Goal: Check status: Check status

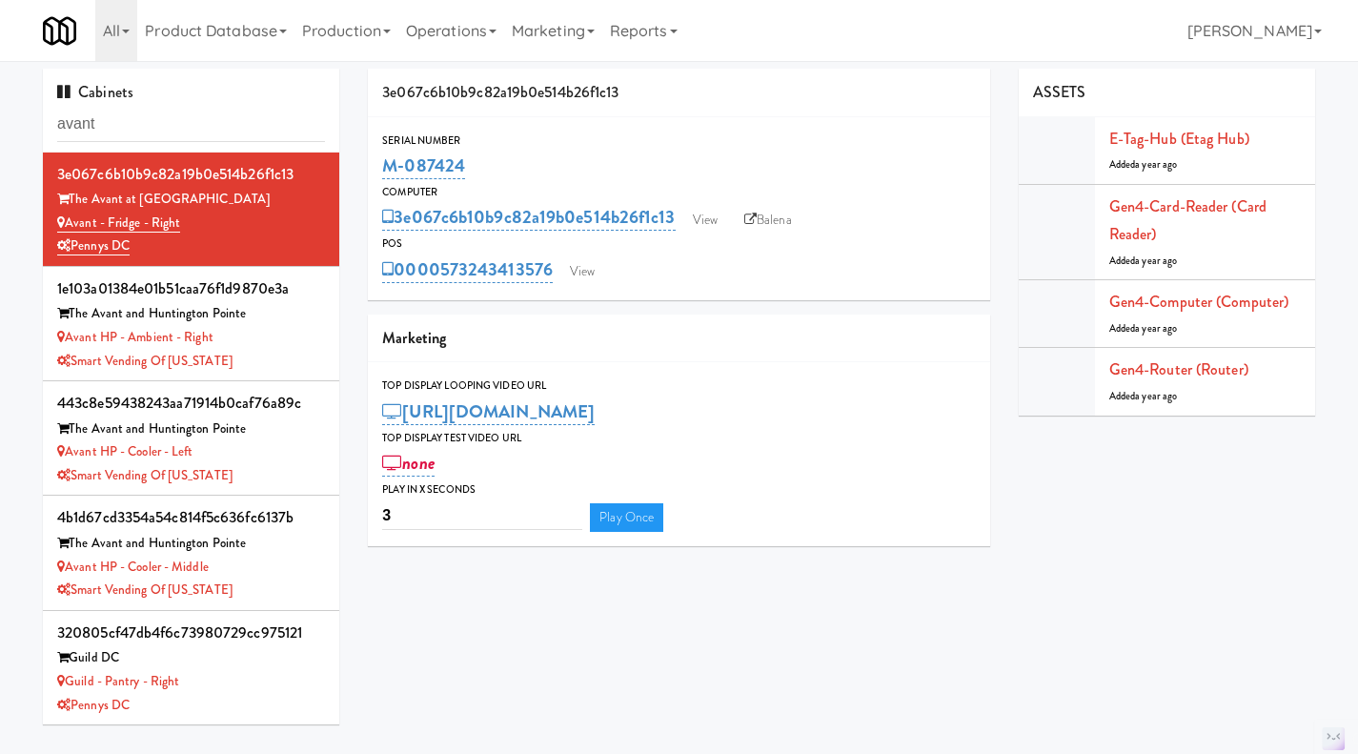
click at [177, 119] on input "avant" at bounding box center [191, 124] width 268 height 35
click at [176, 119] on input "avant" at bounding box center [191, 124] width 268 height 35
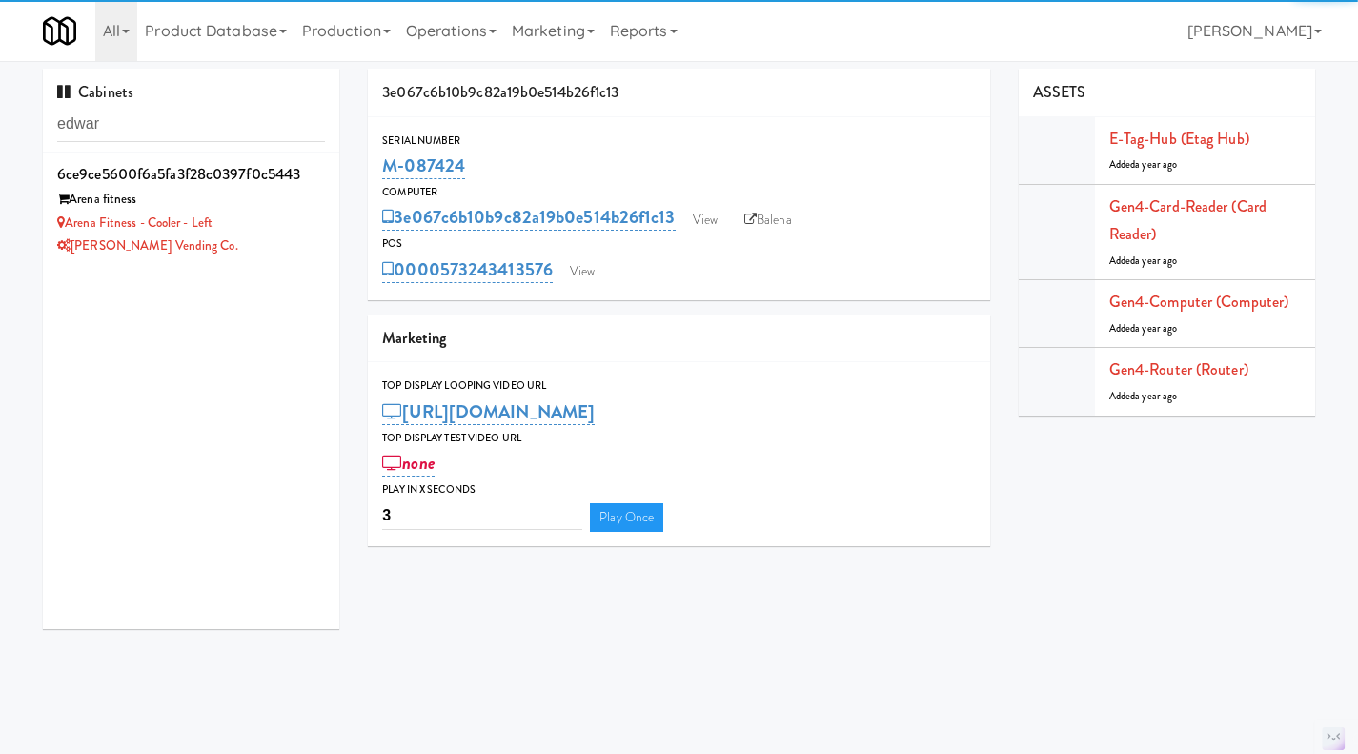
type input "edwar"
click at [273, 238] on div "[PERSON_NAME] Vending Co." at bounding box center [191, 246] width 268 height 24
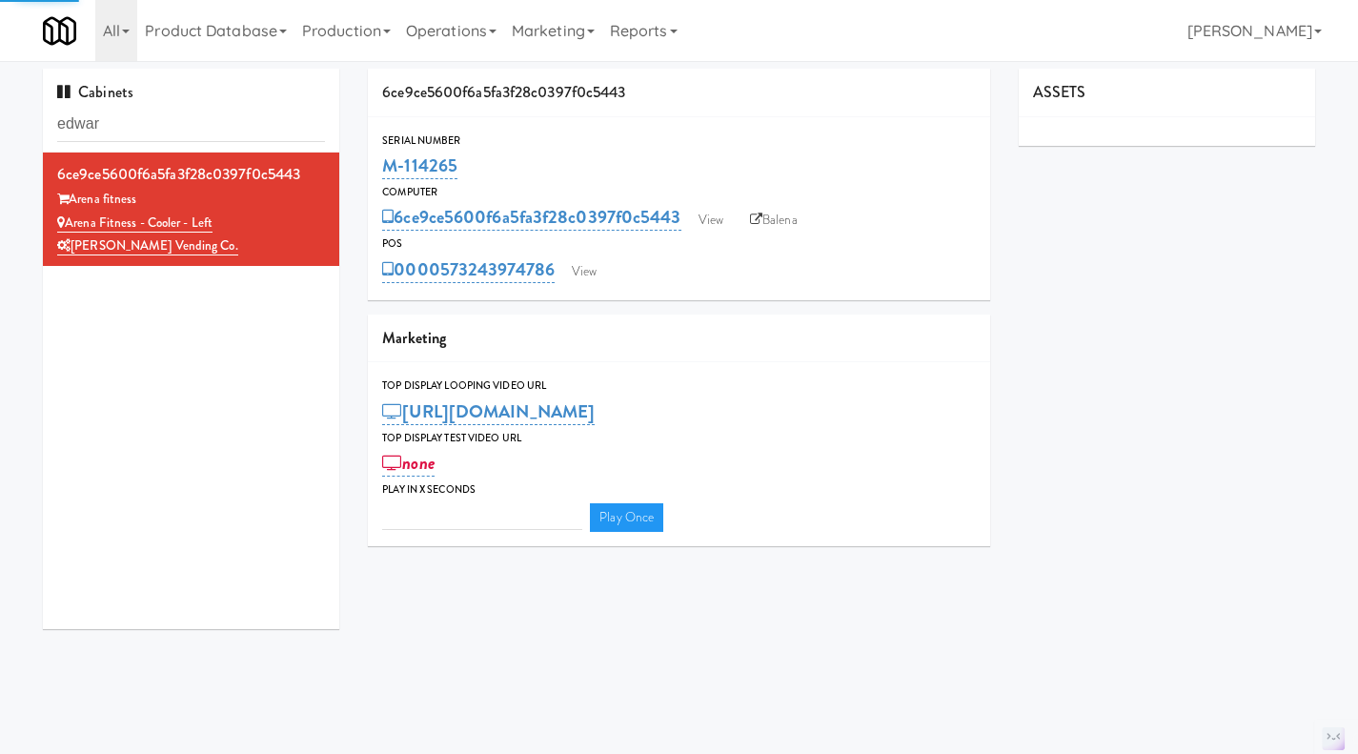
type input "3"
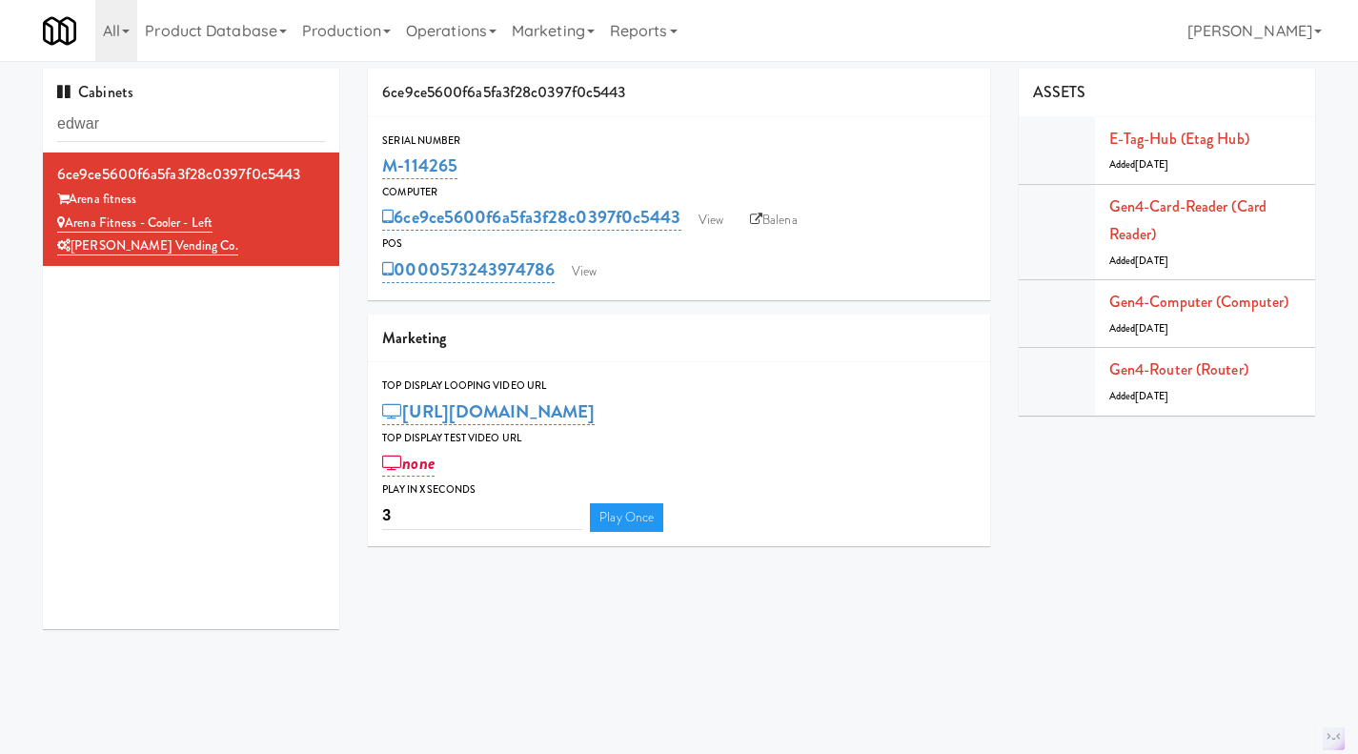
drag, startPoint x: 486, startPoint y: 162, endPoint x: 384, endPoint y: 154, distance: 102.2
click at [384, 154] on div "M-114265" at bounding box center [679, 166] width 594 height 32
copy link "M-114265"
click at [143, 118] on input "edwar" at bounding box center [191, 124] width 268 height 35
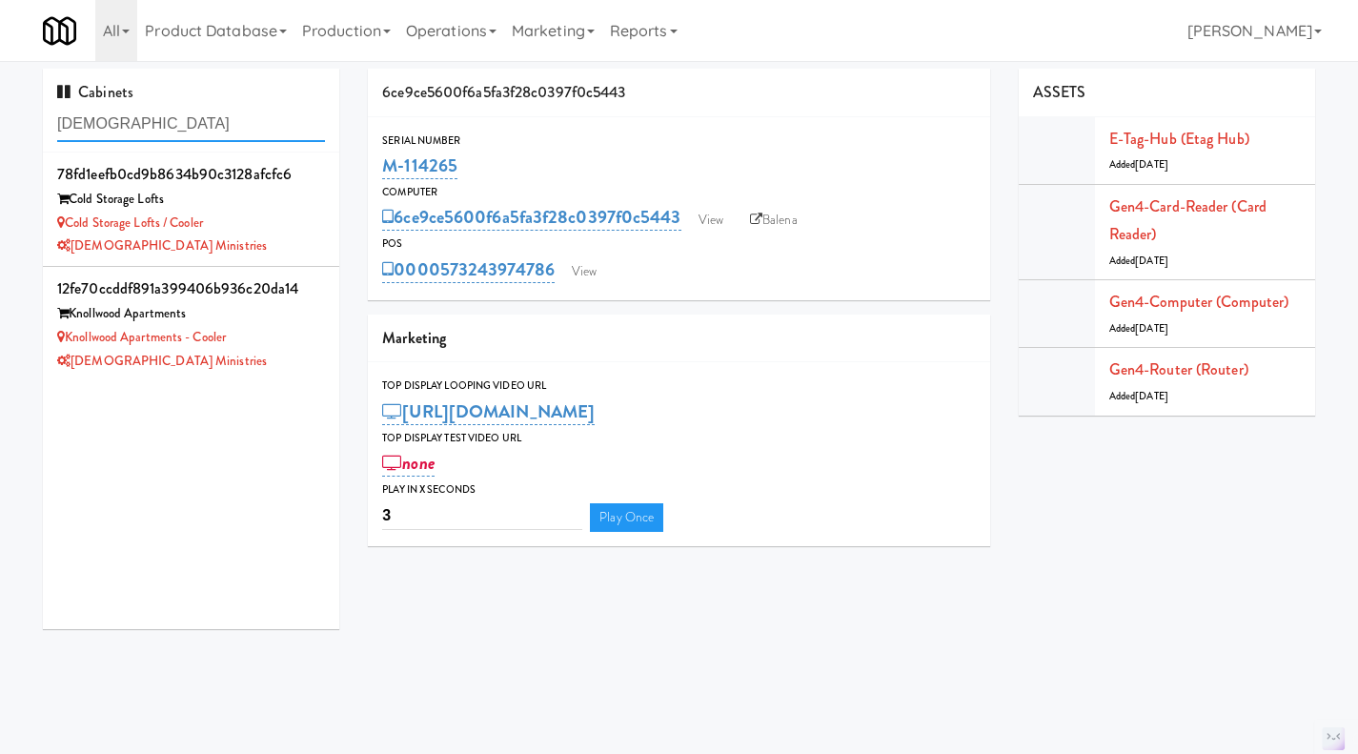
type input "[DEMOGRAPHIC_DATA]"
click at [273, 241] on div "[DEMOGRAPHIC_DATA] Ministries" at bounding box center [191, 246] width 268 height 24
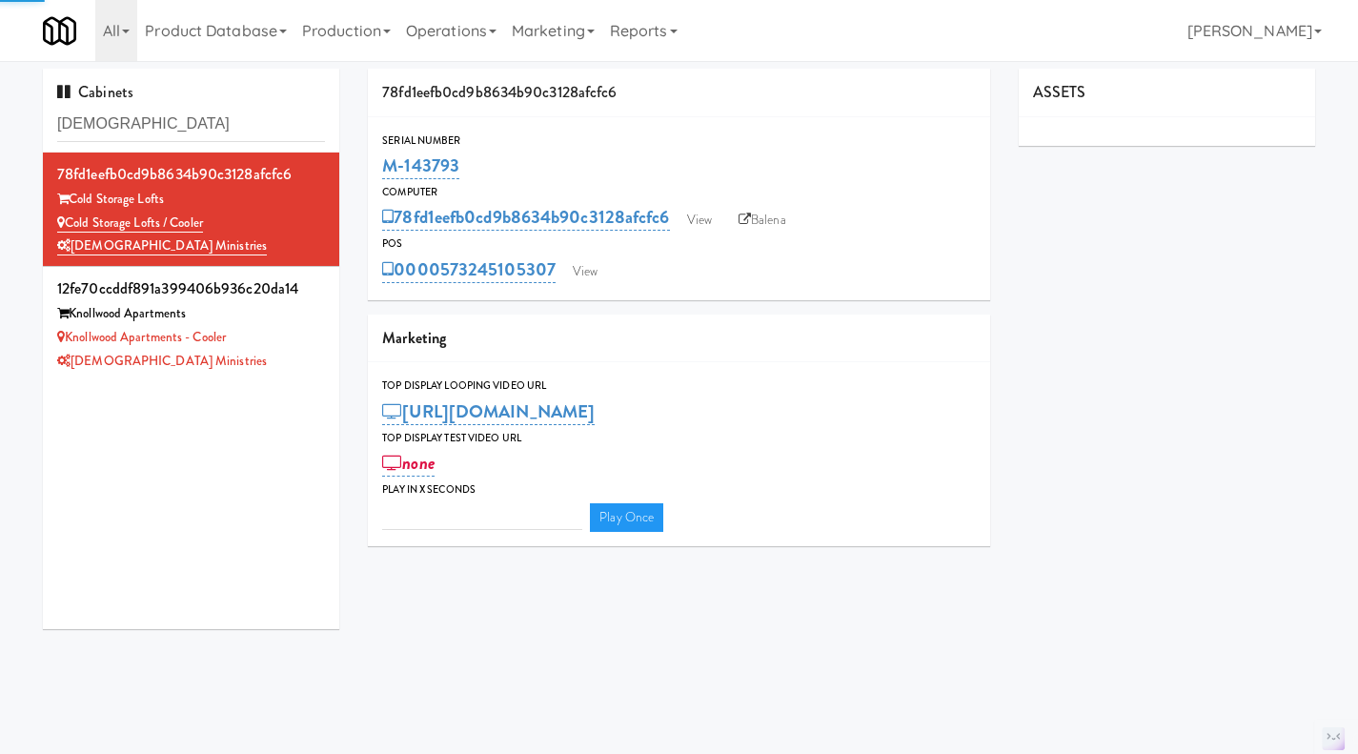
type input "3"
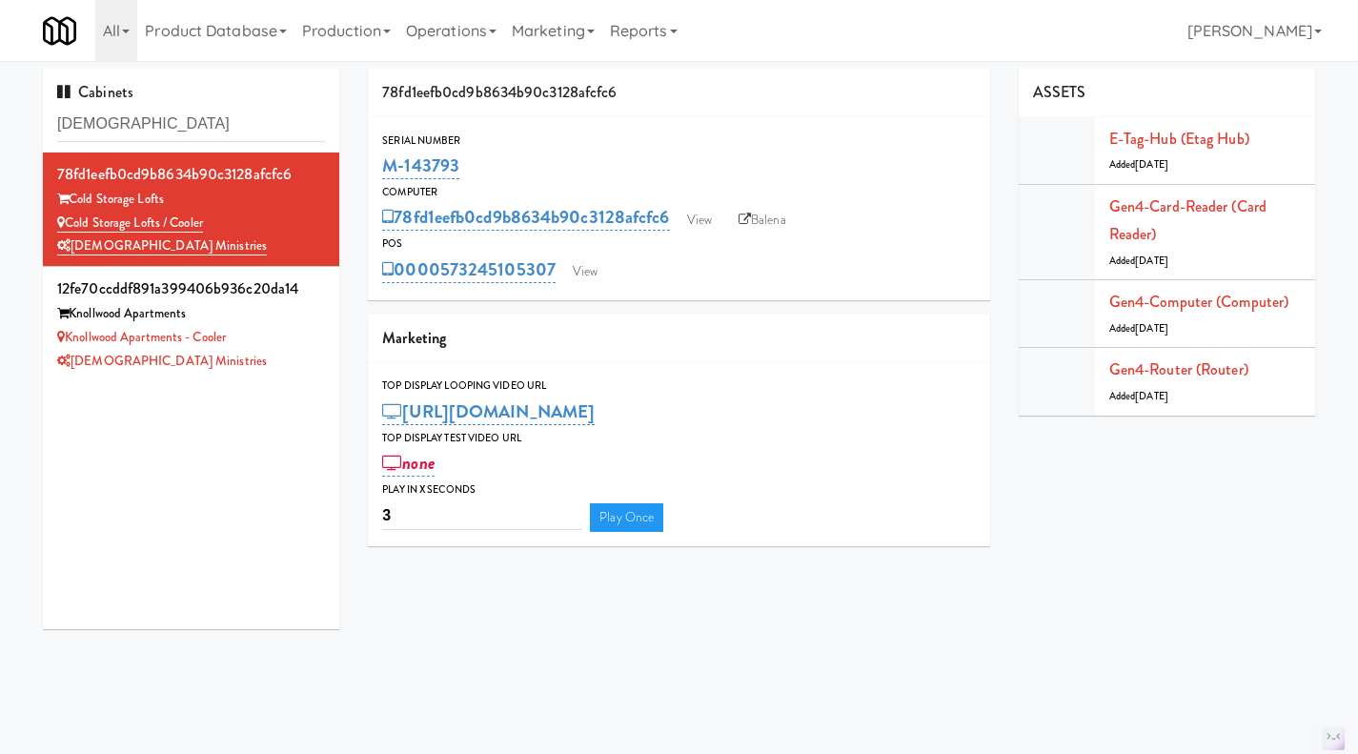
click at [305, 336] on div "Knollwood Apartments - Cooler" at bounding box center [191, 338] width 268 height 24
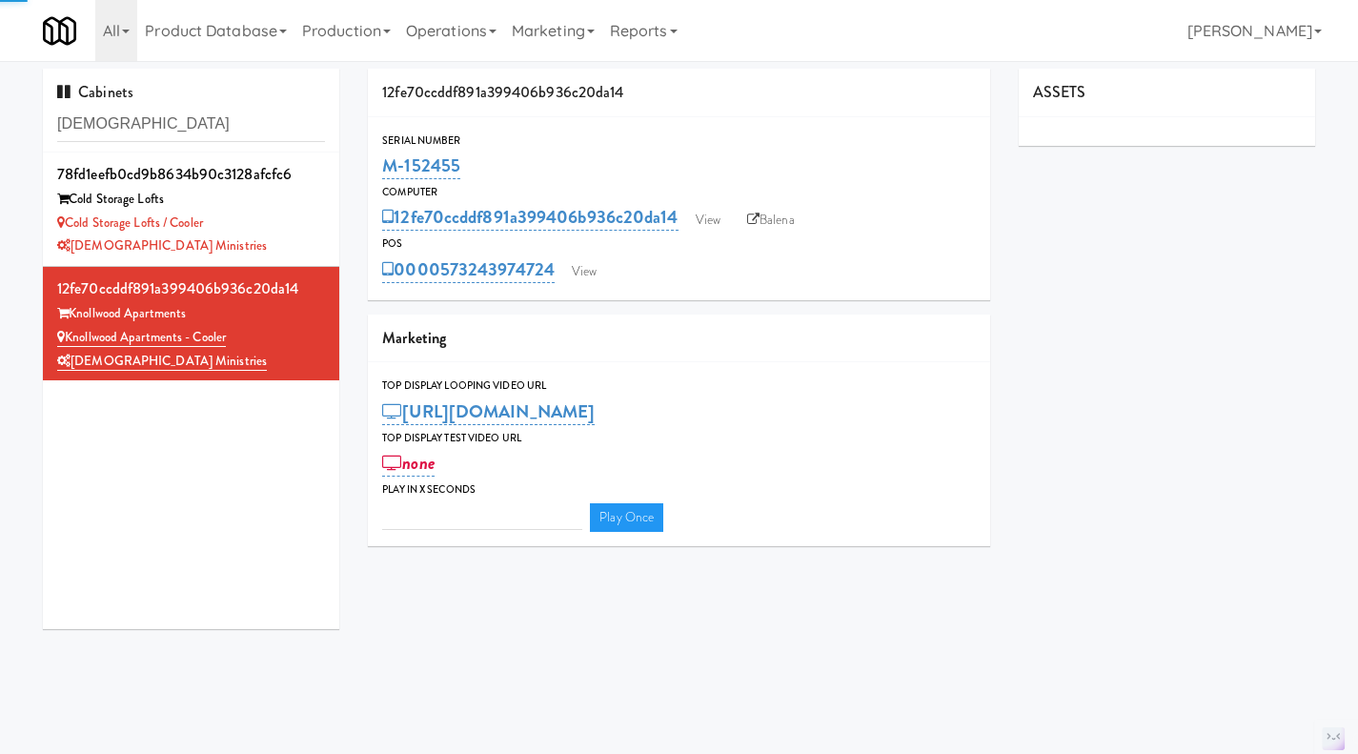
type input "3"
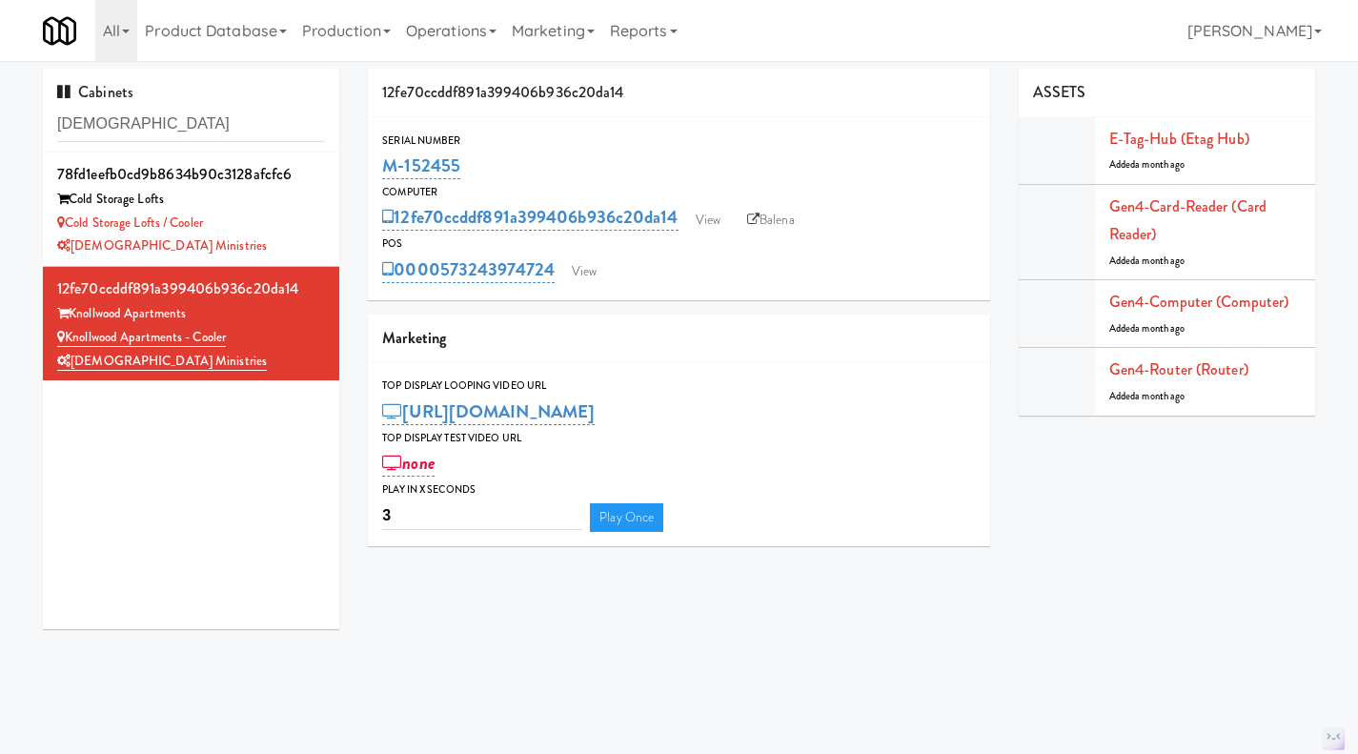
click at [274, 240] on div "[DEMOGRAPHIC_DATA] Ministries" at bounding box center [191, 246] width 268 height 24
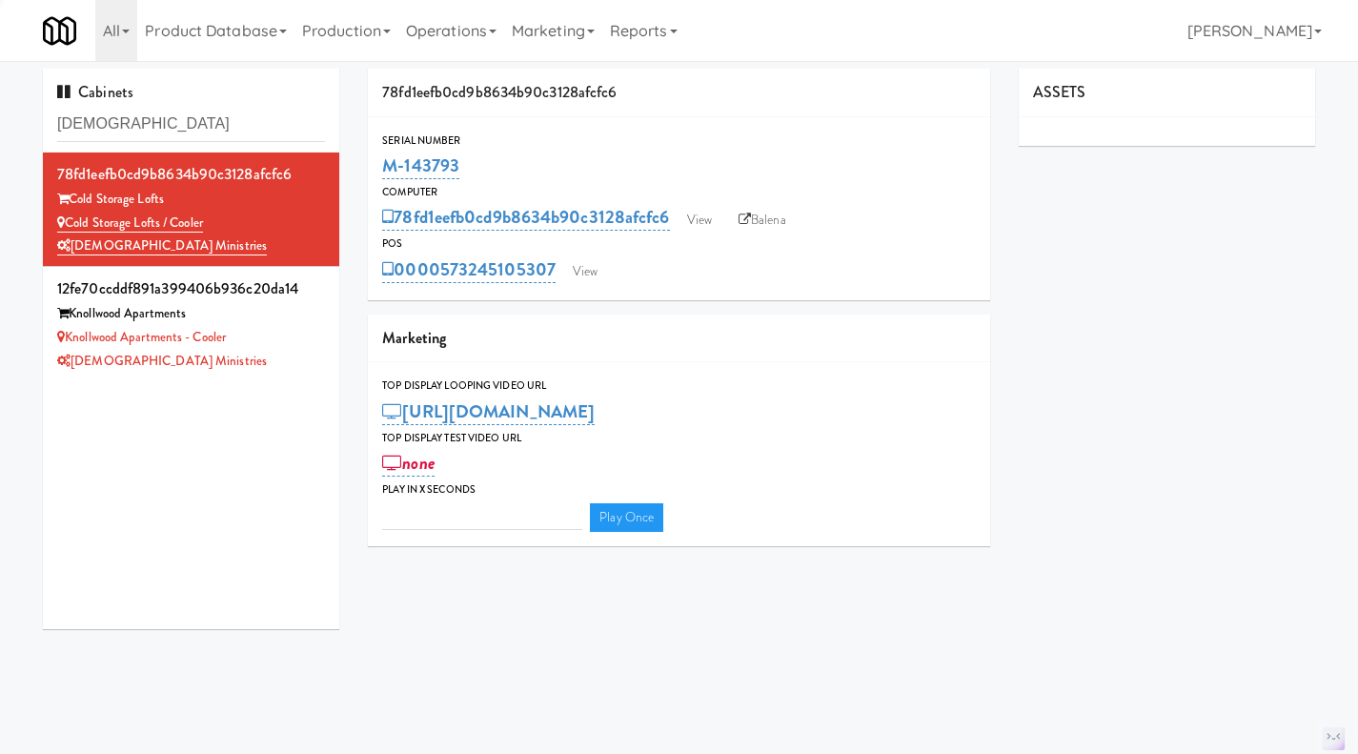
type input "3"
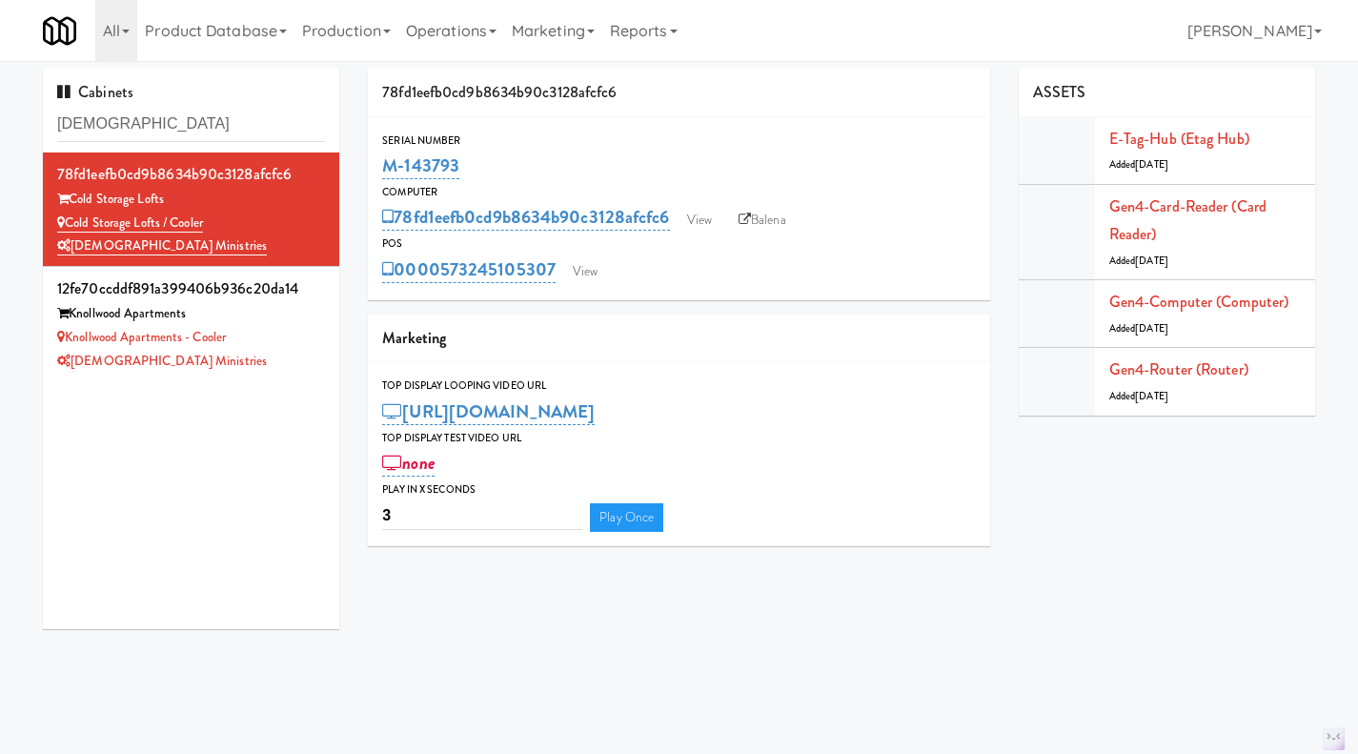
drag, startPoint x: 474, startPoint y: 162, endPoint x: 370, endPoint y: 172, distance: 105.3
click at [370, 172] on div "Serial Number M-143793" at bounding box center [679, 156] width 622 height 51
copy link "M-143793"
click at [492, 169] on div "M-143793" at bounding box center [679, 166] width 594 height 32
drag, startPoint x: 492, startPoint y: 169, endPoint x: 382, endPoint y: 167, distance: 109.6
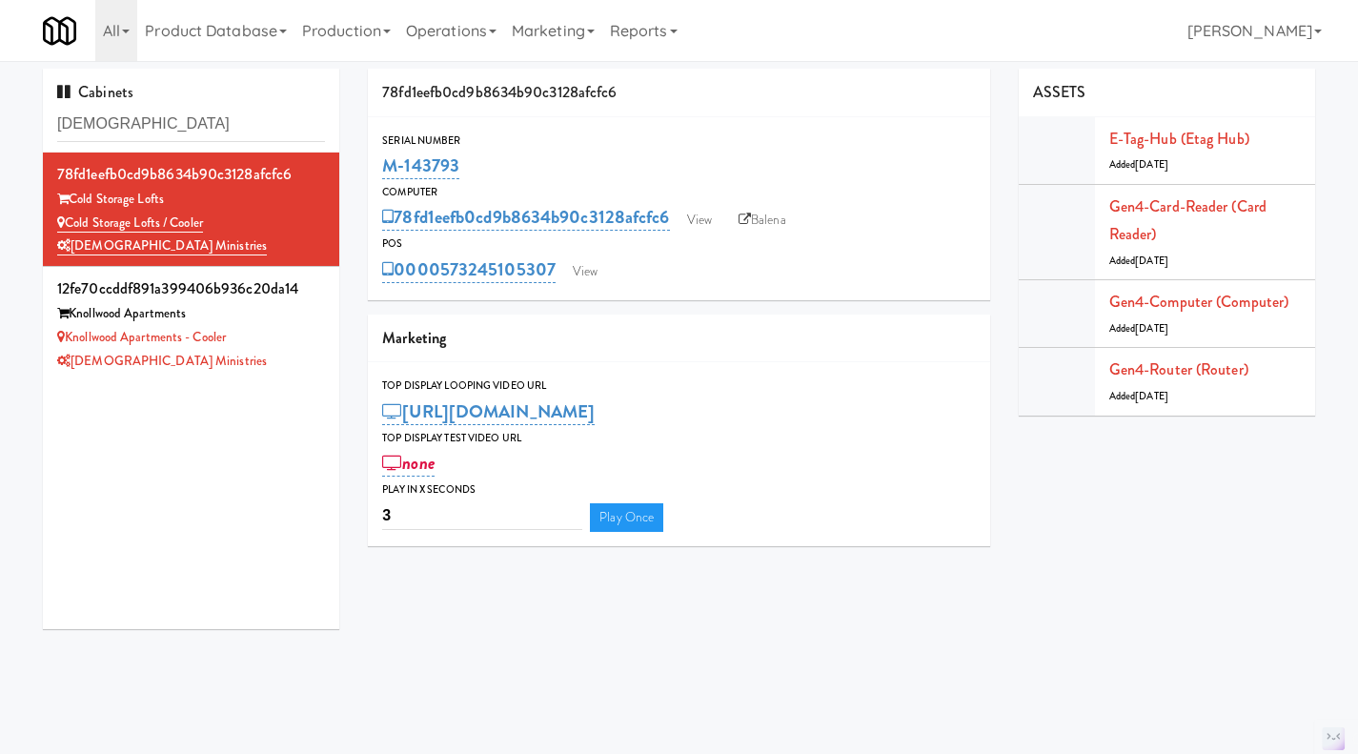
click at [382, 167] on div "M-143793" at bounding box center [679, 166] width 594 height 32
click at [484, 171] on div "M-143793" at bounding box center [679, 166] width 594 height 32
drag, startPoint x: 446, startPoint y: 171, endPoint x: 386, endPoint y: 170, distance: 60.0
click at [386, 170] on div "M-143793" at bounding box center [679, 166] width 594 height 32
click at [646, 147] on div "Serial Number" at bounding box center [679, 140] width 594 height 19
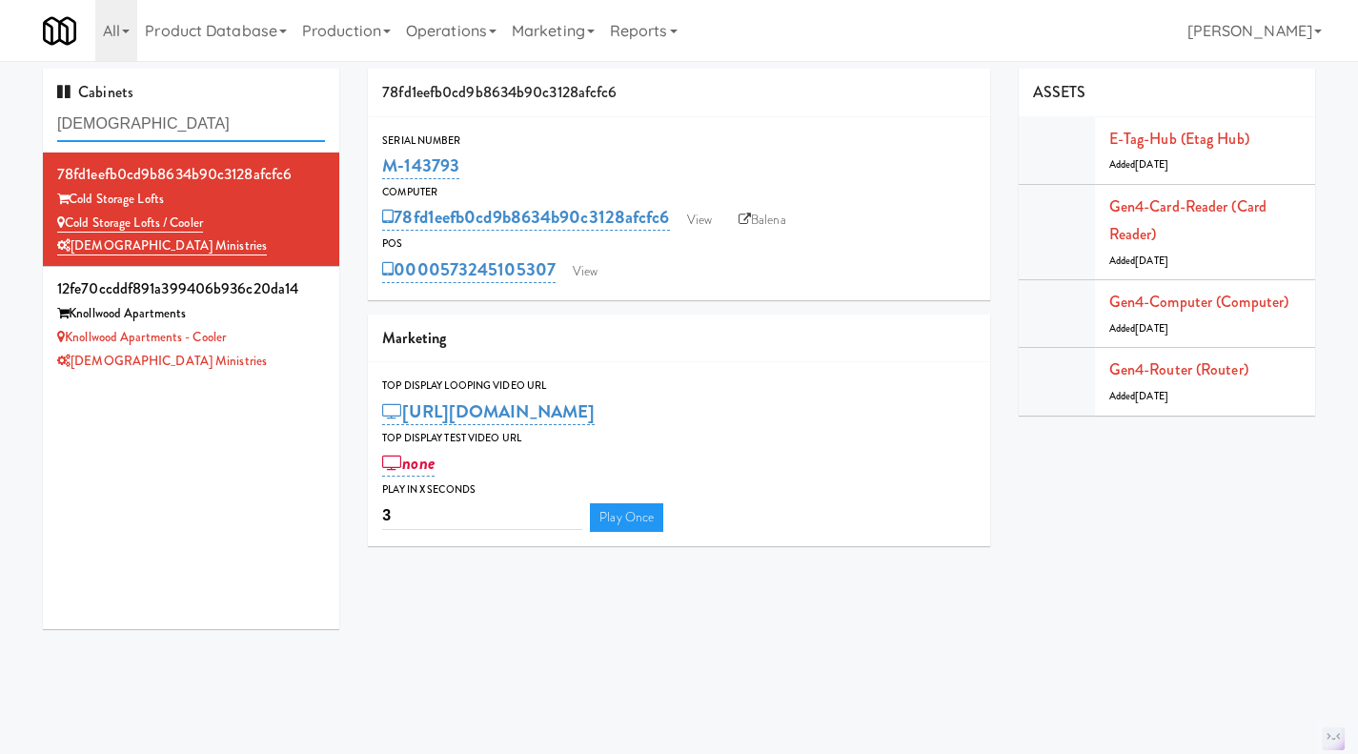
click at [192, 121] on input "[DEMOGRAPHIC_DATA]" at bounding box center [191, 124] width 268 height 35
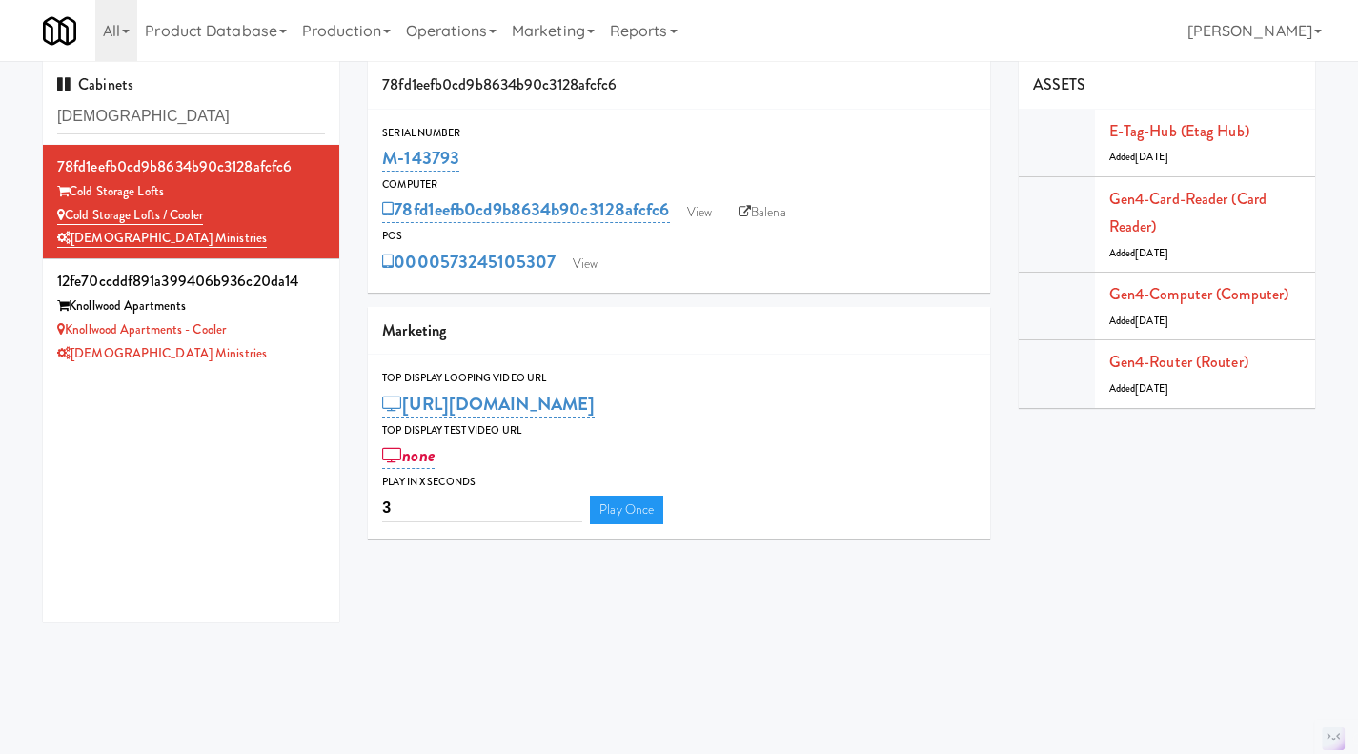
scroll to position [9, 0]
click at [273, 116] on input "[DEMOGRAPHIC_DATA]" at bounding box center [191, 115] width 268 height 35
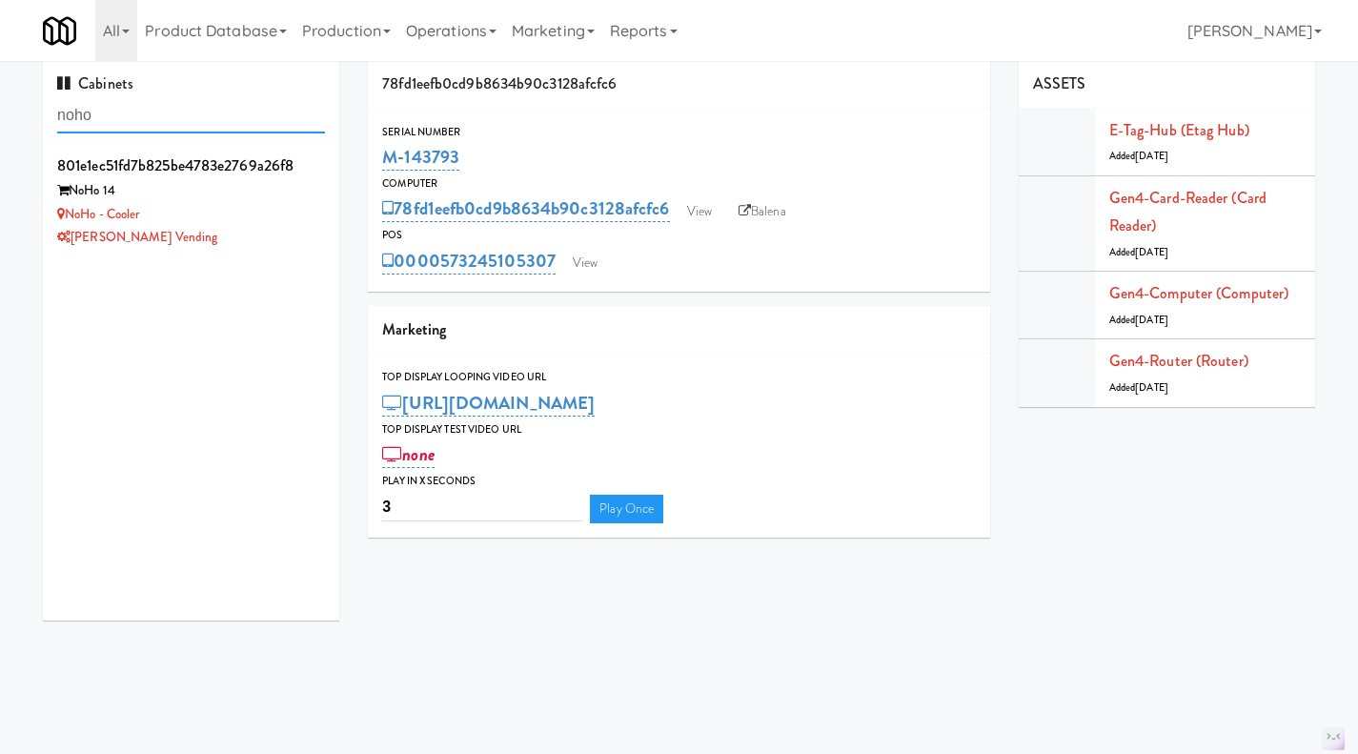
type input "noho"
